Goal: Find specific page/section: Find specific page/section

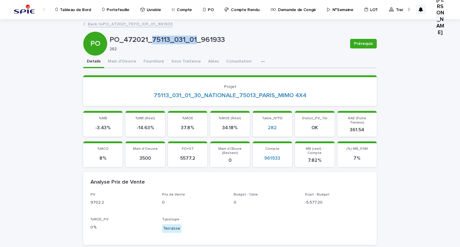
drag, startPoint x: 0, startPoint y: 0, endPoint x: 122, endPoint y: 3, distance: 121.8
click at [122, 3] on p "Portefeuille" at bounding box center [118, 6] width 22 height 13
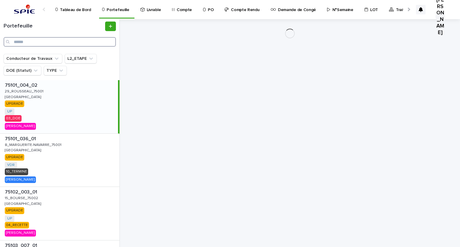
click at [45, 42] on input "Search" at bounding box center [60, 42] width 112 height 10
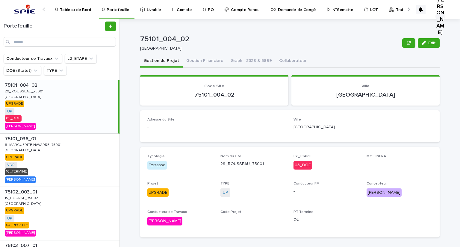
click at [76, 47] on div "Portefeuille" at bounding box center [59, 36] width 119 height 35
click at [76, 45] on input "Search" at bounding box center [60, 42] width 112 height 10
paste input "*******"
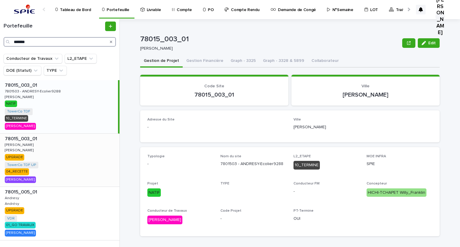
scroll to position [28, 0]
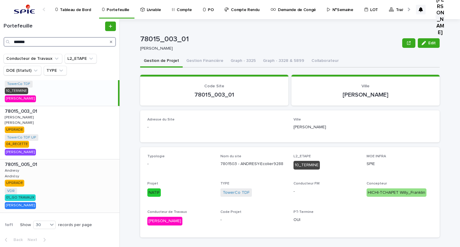
type input "*******"
click at [16, 163] on p "78015_005_01" at bounding box center [22, 164] width 34 height 7
click at [10, 122] on p "[PERSON_NAME]" at bounding box center [20, 122] width 30 height 5
click at [24, 120] on div "78015_003_01 78015_003_01 [PERSON_NAME] UPGRADE TowerCo TDF UP + 0 04_RECETTE […" at bounding box center [59, 132] width 118 height 53
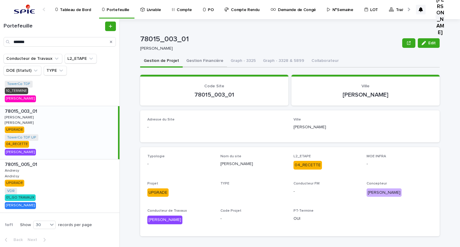
click at [195, 61] on button "Gestion Financière" at bounding box center [205, 61] width 44 height 13
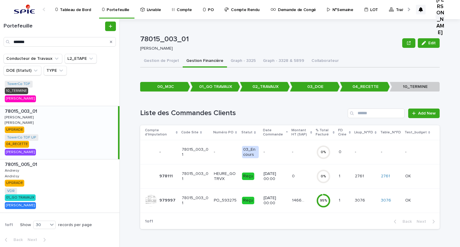
click at [287, 205] on p "[DATE] 00:00" at bounding box center [275, 201] width 24 height 10
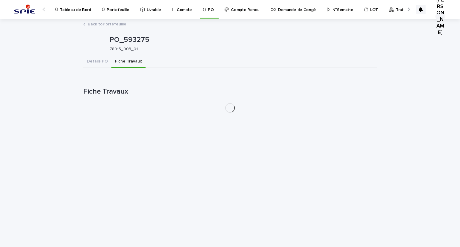
click at [131, 60] on button "Fiche Travaux" at bounding box center [128, 62] width 34 height 13
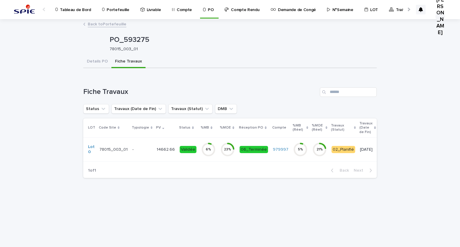
click at [146, 146] on div "-" at bounding box center [141, 149] width 19 height 6
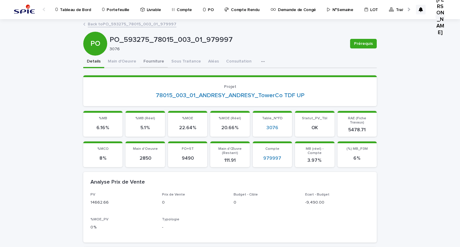
click at [148, 62] on button "Fourniture" at bounding box center [154, 62] width 28 height 13
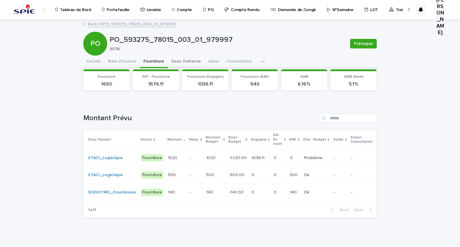
click at [180, 62] on button "Sous Traitance" at bounding box center [186, 62] width 37 height 13
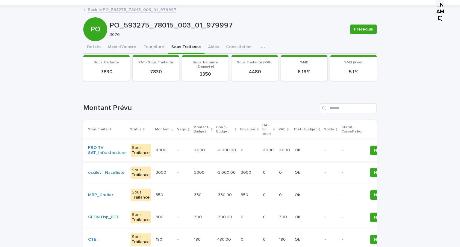
scroll to position [14, 0]
click at [177, 153] on div "-" at bounding box center [183, 150] width 12 height 10
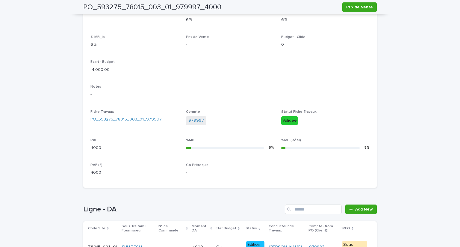
scroll to position [197, 0]
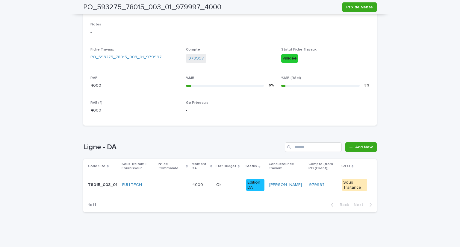
click at [172, 188] on div "- -" at bounding box center [173, 185] width 28 height 10
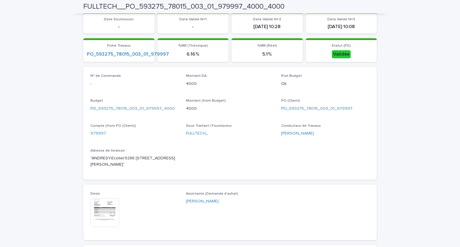
scroll to position [242, 0]
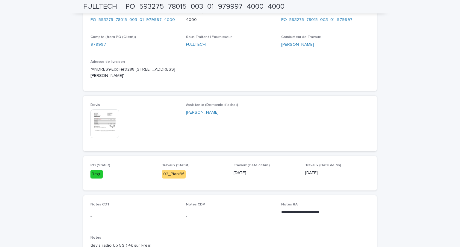
click at [100, 116] on img at bounding box center [104, 124] width 29 height 29
